Goal: Task Accomplishment & Management: Manage account settings

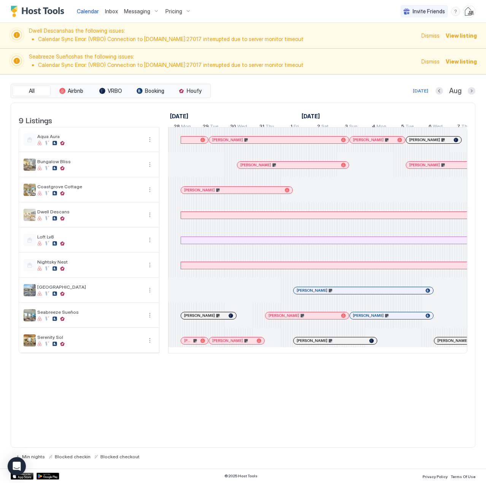
scroll to position [0, 423]
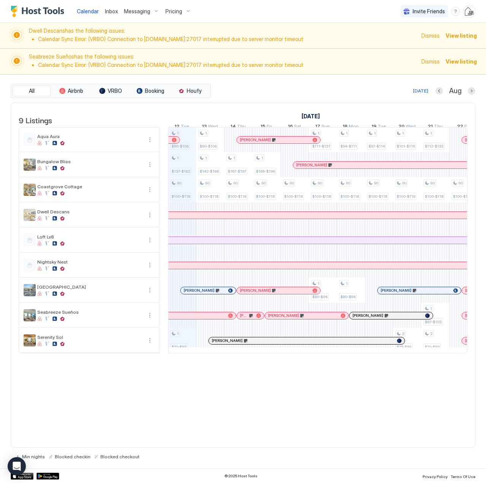
click at [74, 0] on button "Calendar" at bounding box center [88, 11] width 28 height 22
click at [184, 9] on div "Pricing" at bounding box center [178, 11] width 32 height 13
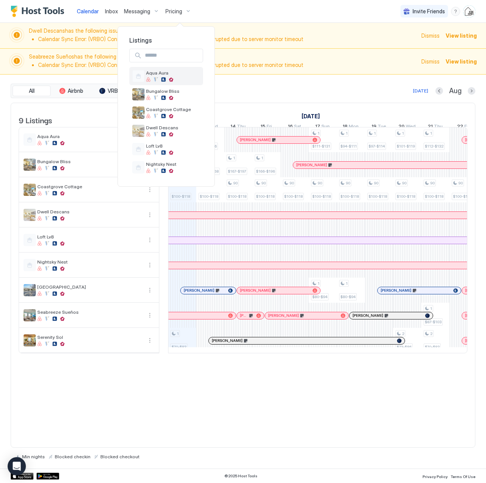
click at [151, 73] on span "Aqua Aura" at bounding box center [159, 73] width 27 height 6
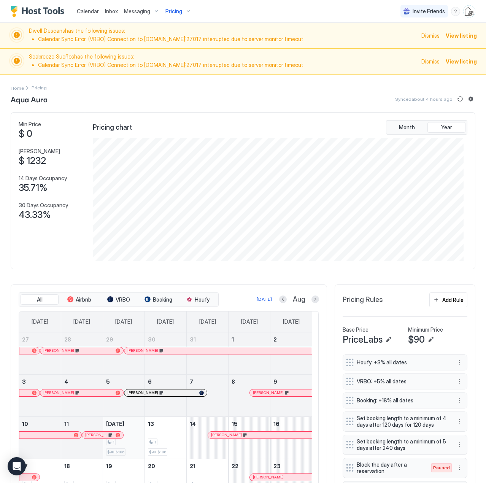
scroll to position [76, 0]
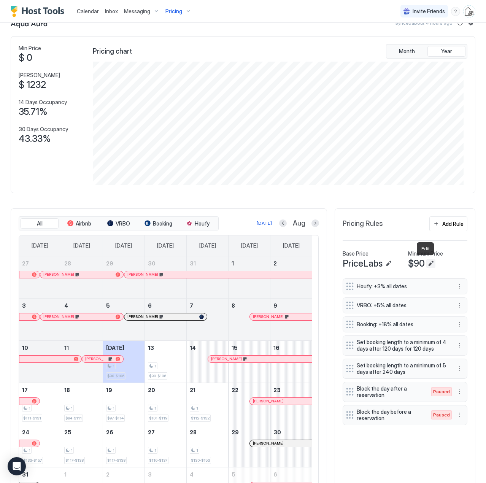
click at [426, 264] on button "Edit" at bounding box center [430, 263] width 9 height 9
type input "**"
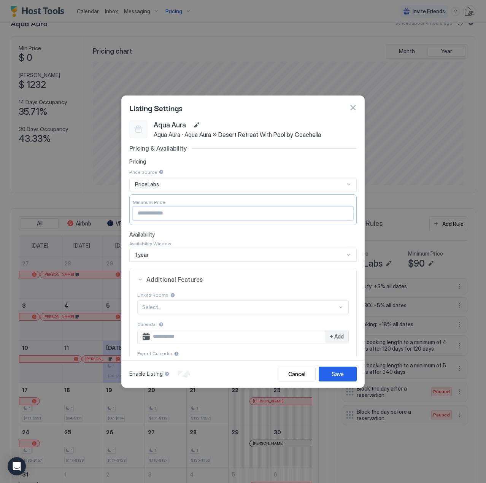
drag, startPoint x: 146, startPoint y: 213, endPoint x: 115, endPoint y: 213, distance: 31.2
click at [115, 213] on div "Listing Settings Aqua Aura Aqua Aura · Aqua Aura ※ Desert Retreat With Pool by …" at bounding box center [243, 241] width 486 height 483
click at [353, 110] on button "button" at bounding box center [353, 108] width 8 height 8
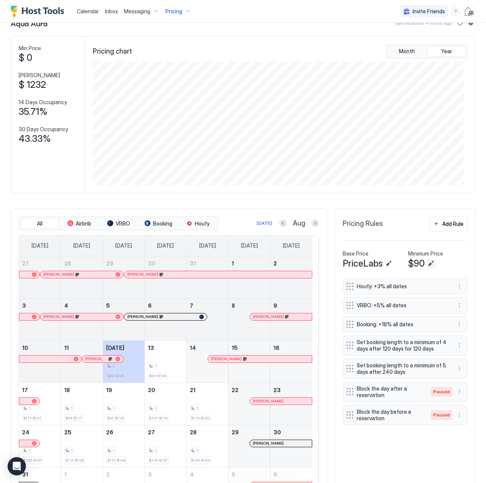
click at [426, 264] on button "Edit" at bounding box center [430, 263] width 9 height 9
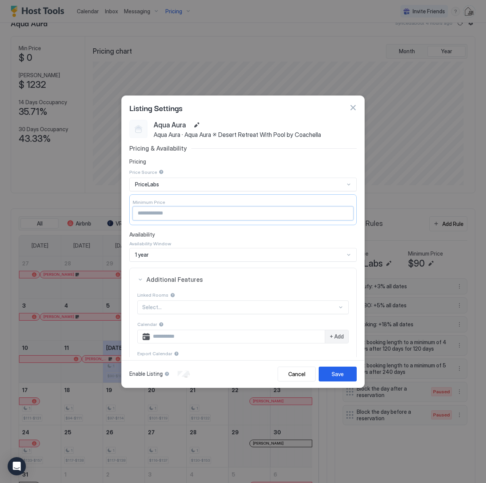
drag, startPoint x: 153, startPoint y: 212, endPoint x: 103, endPoint y: 213, distance: 50.2
click at [108, 213] on div "Listing Settings Aqua Aura Aqua Aura · Aqua Aura ※ Desert Retreat With Pool by …" at bounding box center [243, 241] width 486 height 483
type input "***"
click at [336, 375] on div "Save" at bounding box center [338, 374] width 12 height 8
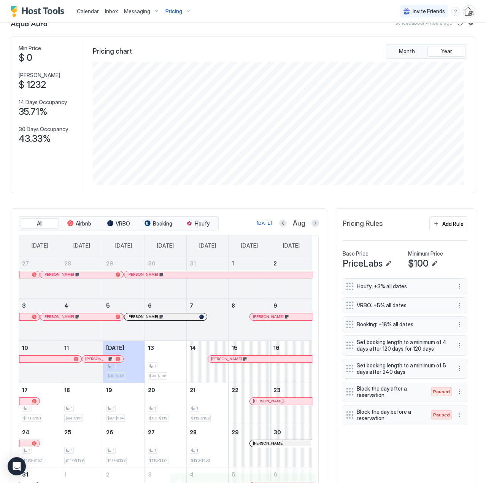
scroll to position [0, 0]
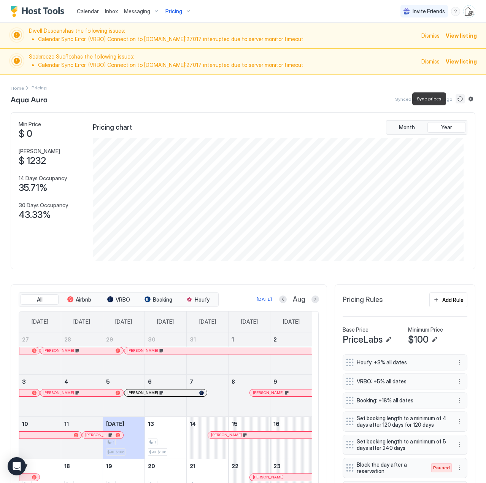
click at [456, 99] on button "Sync prices" at bounding box center [460, 98] width 9 height 9
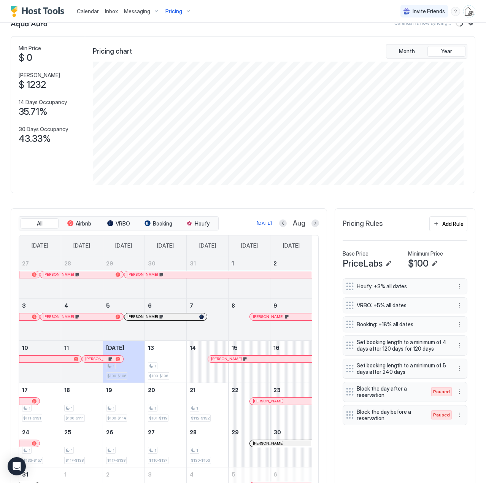
scroll to position [132, 0]
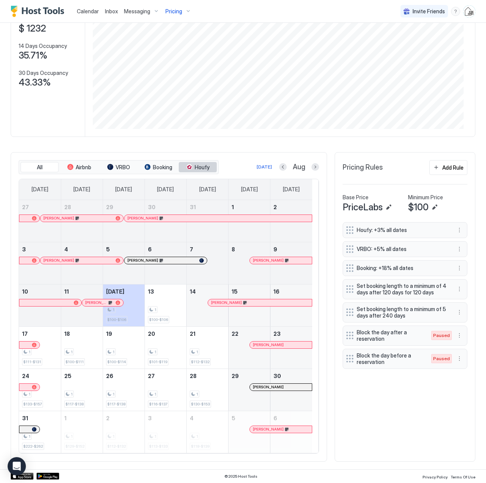
click at [198, 168] on span "Houfy" at bounding box center [202, 167] width 15 height 7
click at [312, 169] on button "Next month" at bounding box center [316, 167] width 8 height 8
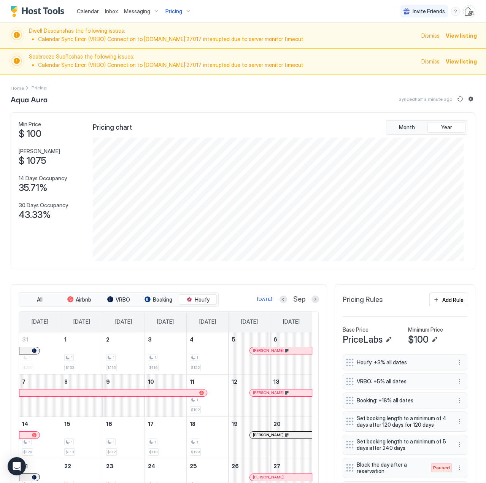
scroll to position [90, 0]
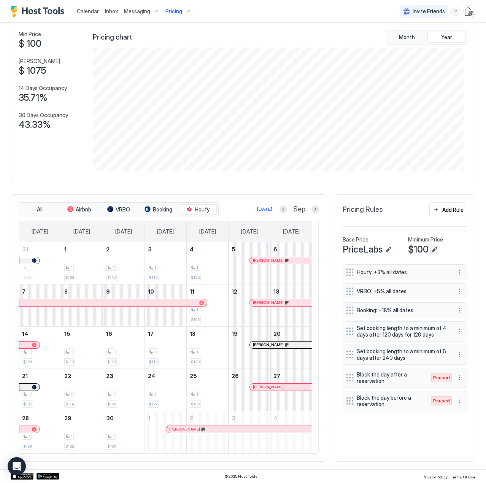
click at [430, 250] on button "Edit" at bounding box center [434, 249] width 9 height 9
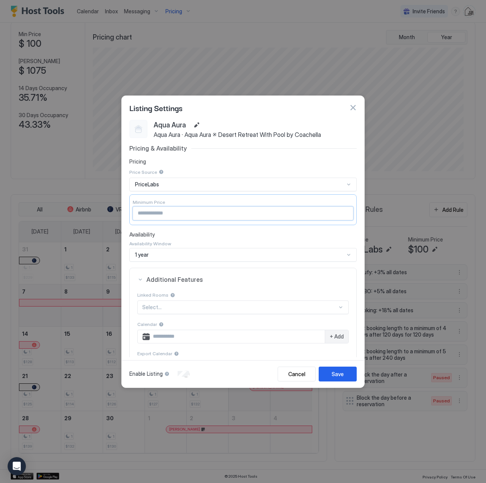
drag, startPoint x: 154, startPoint y: 212, endPoint x: 114, endPoint y: 213, distance: 40.3
click at [115, 213] on div "Listing Settings Aqua Aura Aqua Aura · Aqua Aura ※ Desert Retreat With Pool by …" at bounding box center [243, 241] width 486 height 483
type input "**"
click at [353, 375] on button "Save" at bounding box center [338, 374] width 38 height 15
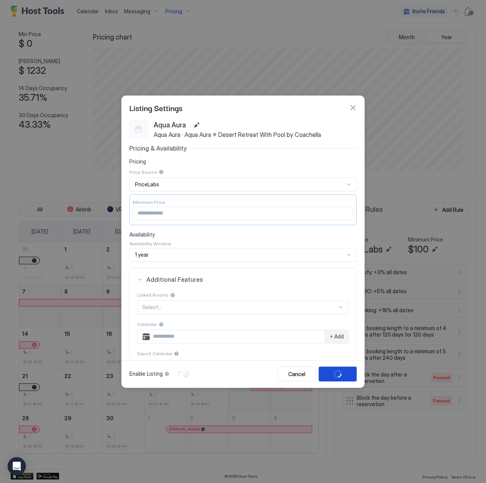
scroll to position [90, 0]
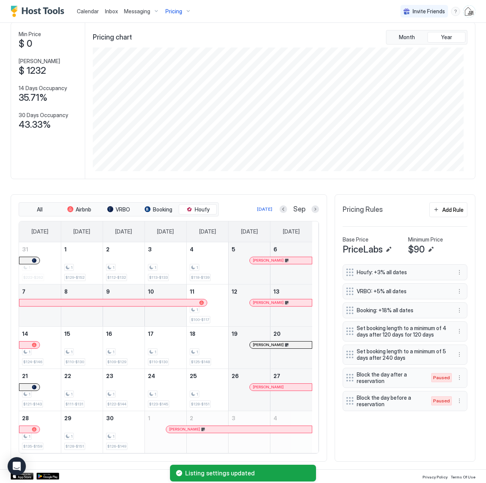
click at [181, 12] on div "Pricing" at bounding box center [178, 11] width 32 height 13
click at [328, 39] on div at bounding box center [243, 241] width 486 height 483
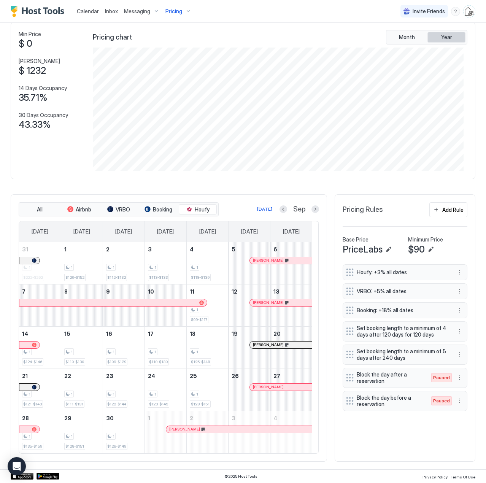
scroll to position [0, 0]
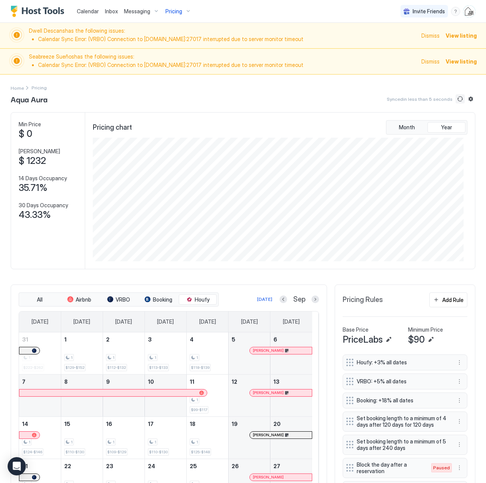
click at [456, 99] on button "Sync prices" at bounding box center [460, 98] width 9 height 9
click at [312, 302] on button "Next month" at bounding box center [316, 300] width 8 height 8
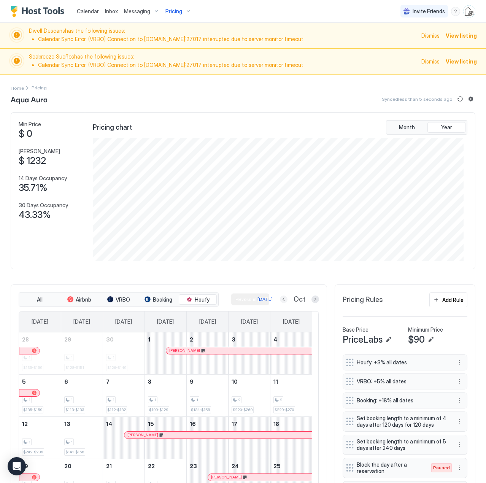
click at [280, 300] on button "Previous month" at bounding box center [284, 300] width 8 height 8
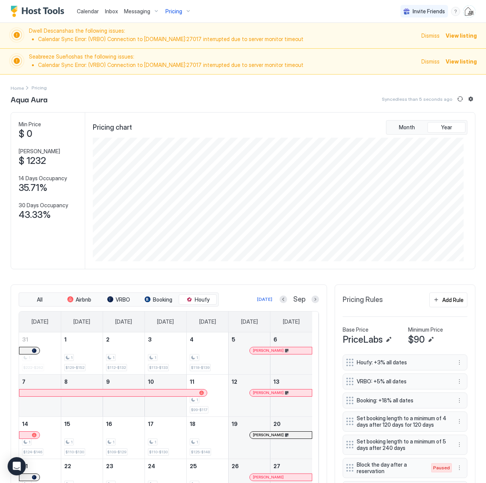
click at [184, 11] on div "Pricing" at bounding box center [178, 11] width 32 height 13
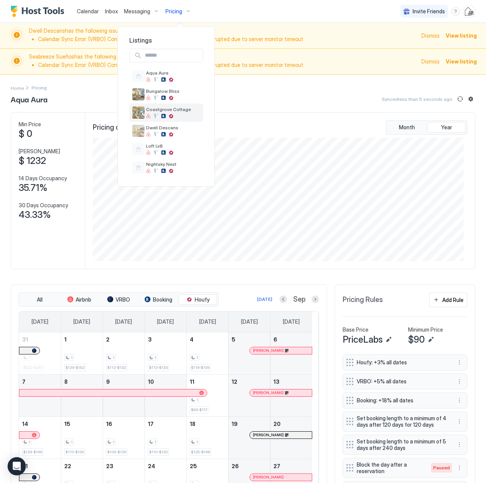
click at [157, 108] on span "Coastgrove Cottage" at bounding box center [168, 110] width 45 height 6
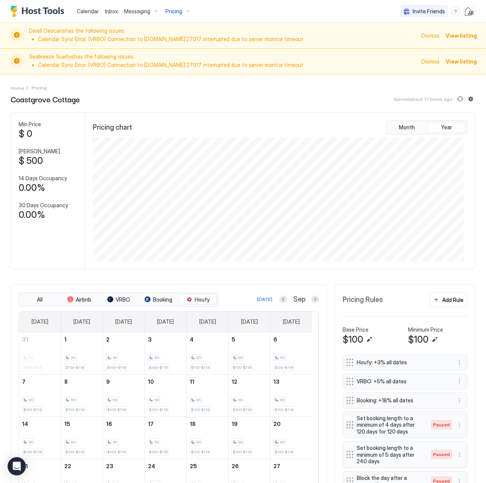
scroll to position [107, 0]
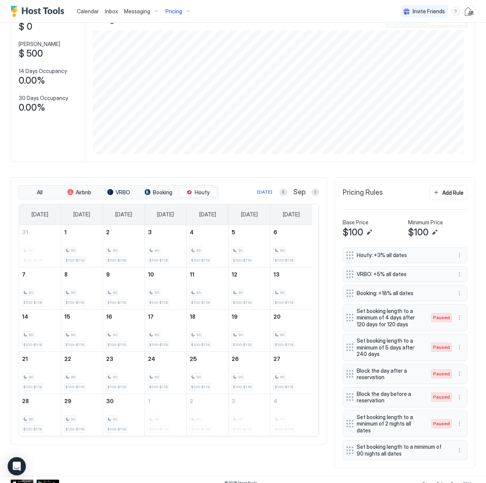
click at [463, 11] on img "User profile" at bounding box center [469, 11] width 12 height 12
click at [397, 40] on span "Settings" at bounding box center [395, 42] width 21 height 7
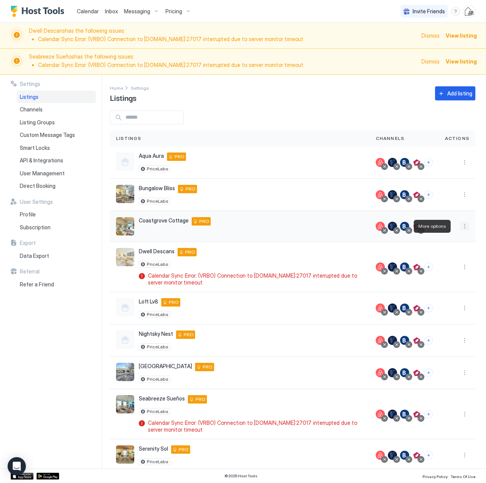
click at [460, 227] on button "More options" at bounding box center [464, 226] width 9 height 9
click at [401, 235] on span "Listing Settings" at bounding box center [395, 237] width 34 height 6
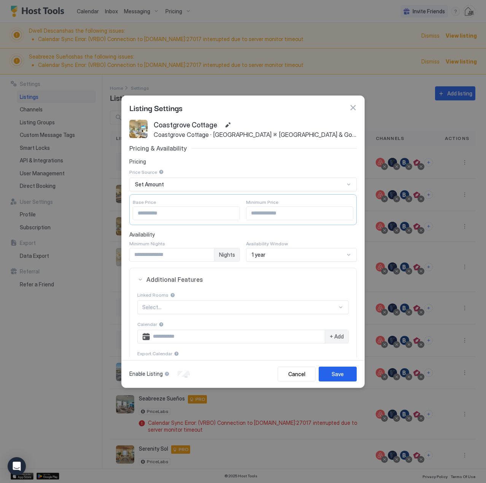
scroll to position [99, 0]
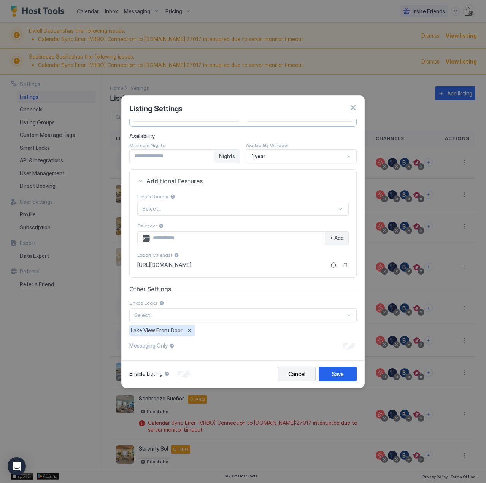
click at [294, 376] on div "Cancel" at bounding box center [296, 374] width 17 height 8
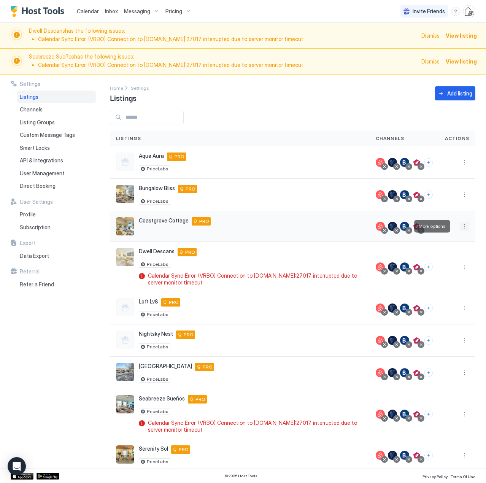
click at [460, 226] on button "More options" at bounding box center [464, 226] width 9 height 9
click at [398, 265] on div "Edit Listing" at bounding box center [415, 262] width 97 height 12
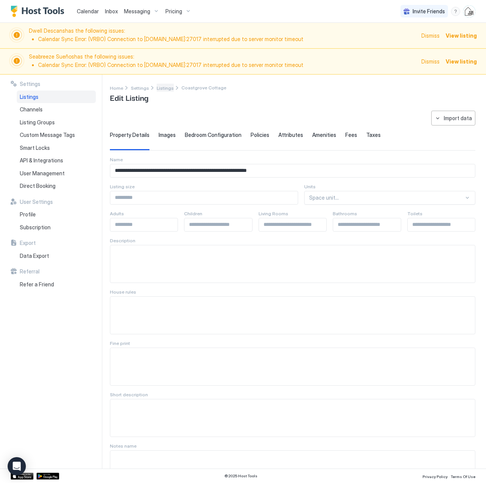
click at [160, 87] on span "Listings" at bounding box center [165, 88] width 17 height 6
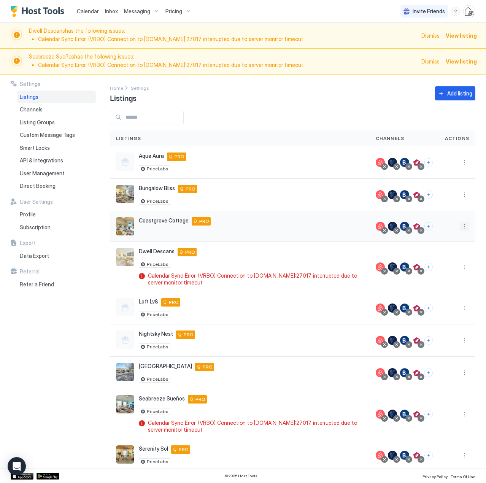
click at [460, 226] on button "More options" at bounding box center [464, 226] width 9 height 9
click at [404, 251] on span "Airbnb Settings" at bounding box center [394, 250] width 34 height 6
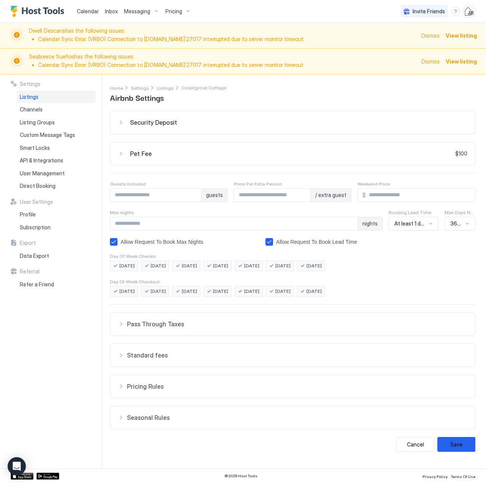
click at [124, 328] on div "Pricing Rules" at bounding box center [293, 324] width 350 height 8
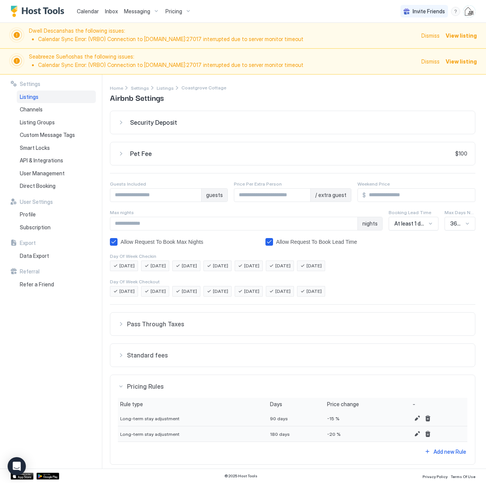
scroll to position [59, 0]
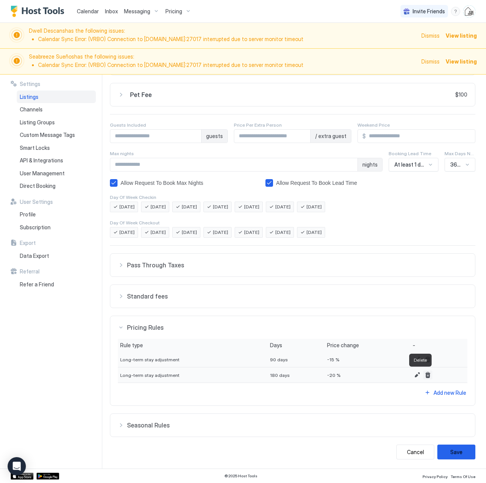
click at [423, 379] on button "Delete" at bounding box center [427, 375] width 9 height 9
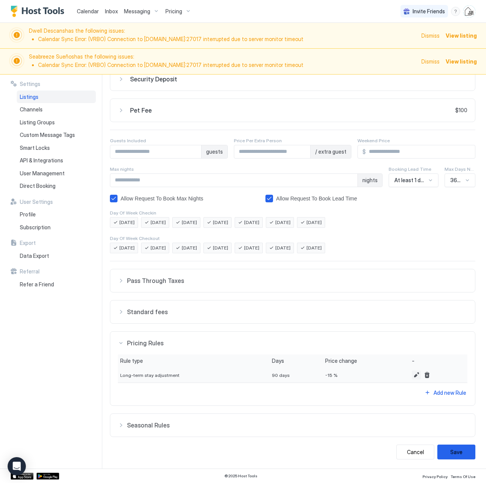
click at [412, 375] on button "Edit" at bounding box center [416, 375] width 9 height 9
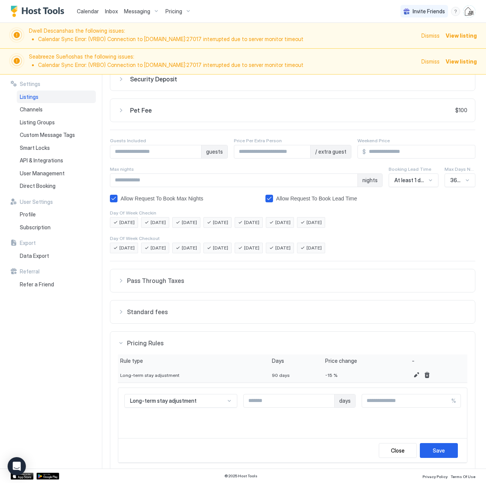
click at [371, 398] on input "***" at bounding box center [406, 400] width 89 height 13
type input "***"
click at [433, 449] on div "Save" at bounding box center [439, 451] width 12 height 8
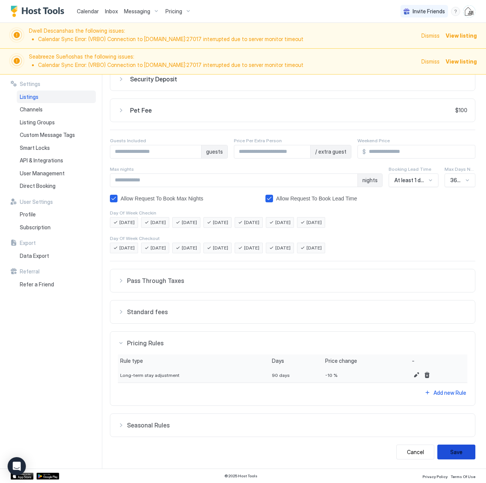
click at [449, 451] on button "Save" at bounding box center [456, 452] width 38 height 15
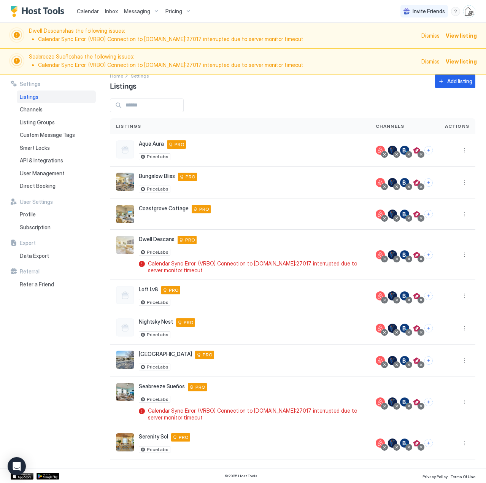
scroll to position [12, 0]
drag, startPoint x: 460, startPoint y: 213, endPoint x: 473, endPoint y: 210, distance: 13.6
click at [473, 210] on div "Settings Home Settings Listings Add listing Listings Channels Actions Aqua Aura…" at bounding box center [298, 272] width 376 height 394
click at [460, 216] on button "More options" at bounding box center [464, 214] width 9 height 9
click at [401, 236] on span "Airbnb Settings" at bounding box center [394, 237] width 34 height 6
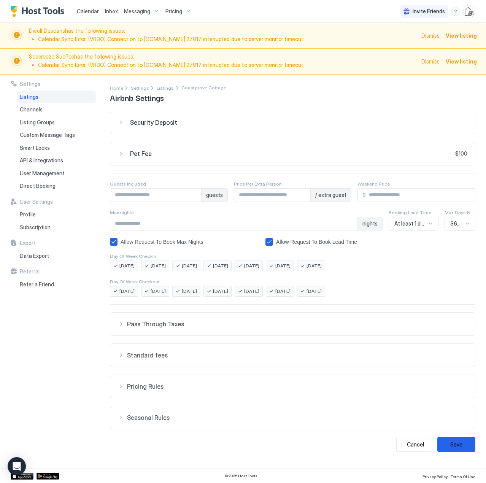
click at [134, 328] on span "Pricing Rules" at bounding box center [297, 324] width 340 height 8
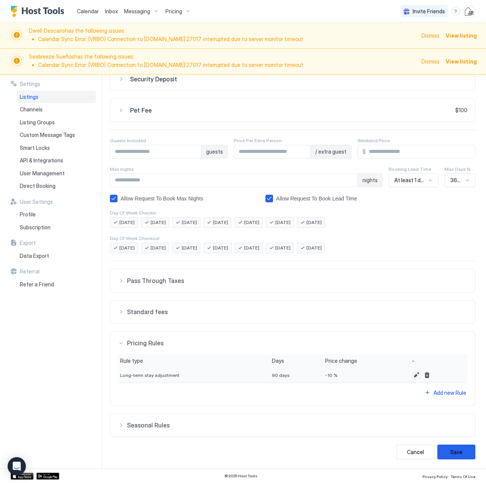
click at [412, 376] on button "Edit" at bounding box center [416, 375] width 9 height 9
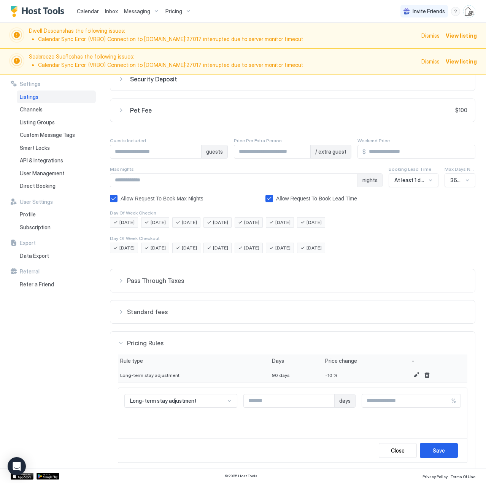
scroll to position [109, 0]
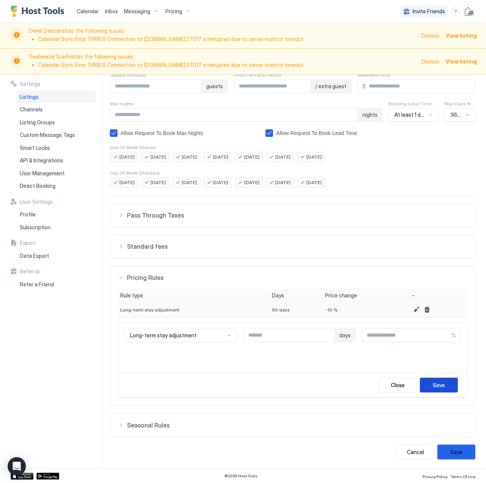
click at [433, 385] on div "Save" at bounding box center [439, 385] width 12 height 8
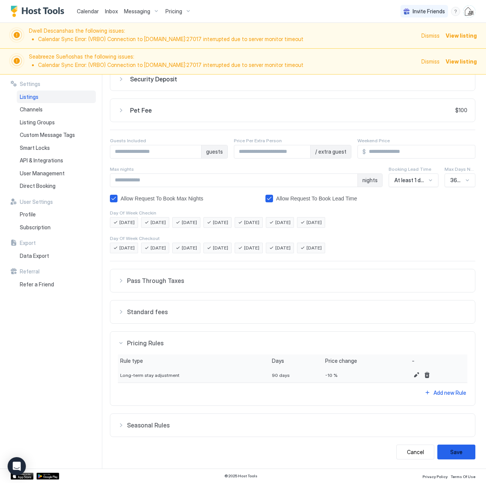
scroll to position [43, 0]
